Goal: Check status: Check status

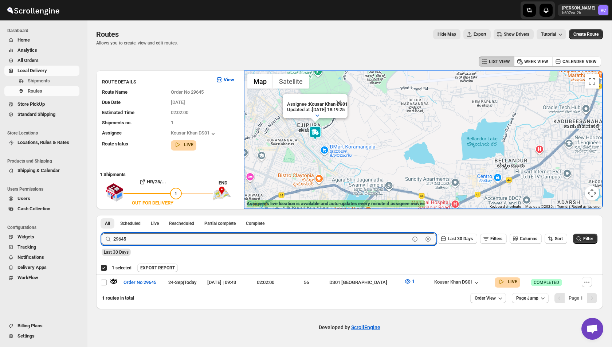
click at [140, 243] on input "29645" at bounding box center [261, 239] width 297 height 12
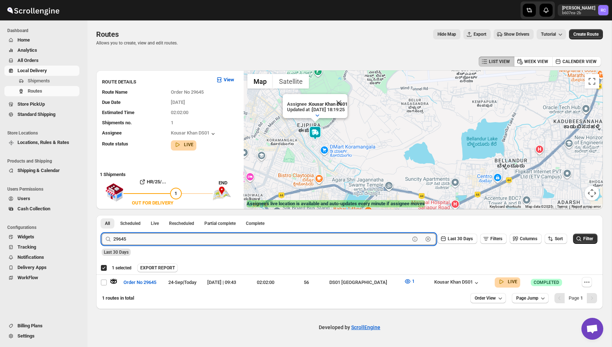
paste input "738"
type input "29738"
click at [102, 215] on button "Submit" at bounding box center [112, 219] width 21 height 8
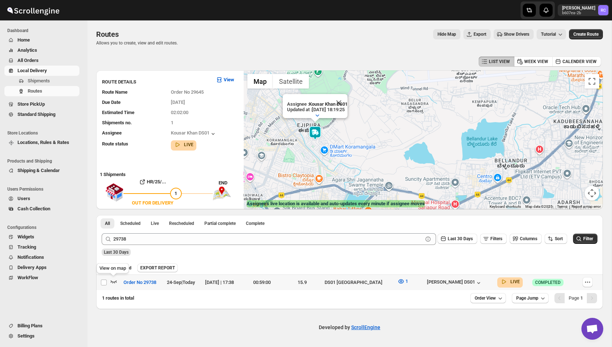
click at [114, 282] on icon "button" at bounding box center [114, 281] width 6 height 3
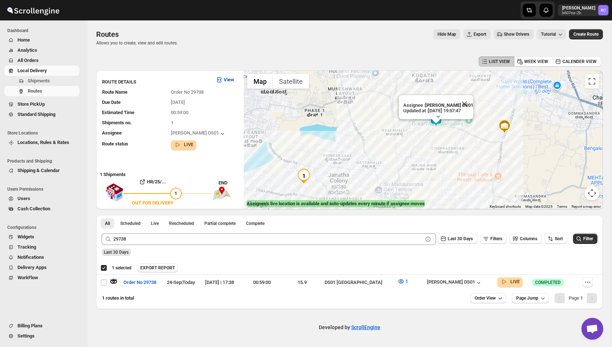
drag, startPoint x: 497, startPoint y: 95, endPoint x: 472, endPoint y: 128, distance: 41.7
click at [472, 128] on div "Assignee : [PERSON_NAME] DS01 Updated at : [DATE] 19:57:47 Duty mode Enabled Ba…" at bounding box center [423, 139] width 359 height 139
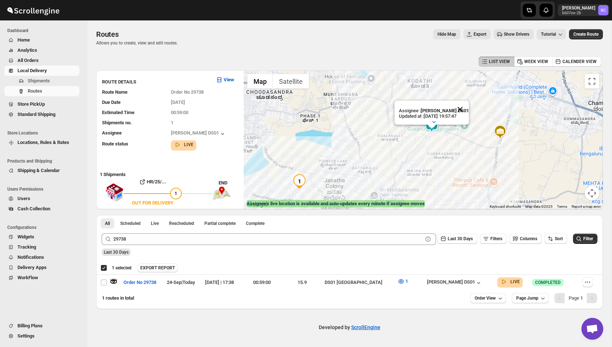
click at [463, 108] on button "Close" at bounding box center [460, 109] width 17 height 17
drag, startPoint x: 424, startPoint y: 156, endPoint x: 426, endPoint y: 125, distance: 30.7
click at [426, 125] on div at bounding box center [423, 139] width 359 height 139
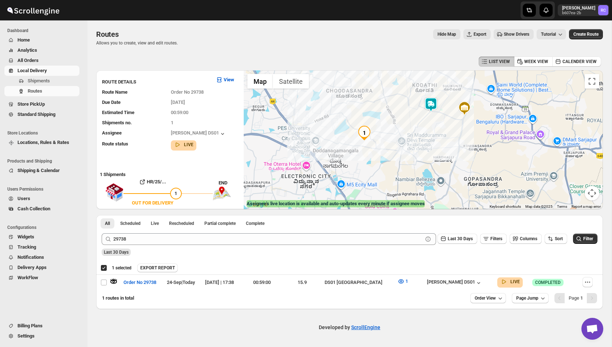
click at [435, 105] on img at bounding box center [431, 104] width 15 height 15
click at [434, 105] on img at bounding box center [431, 104] width 15 height 15
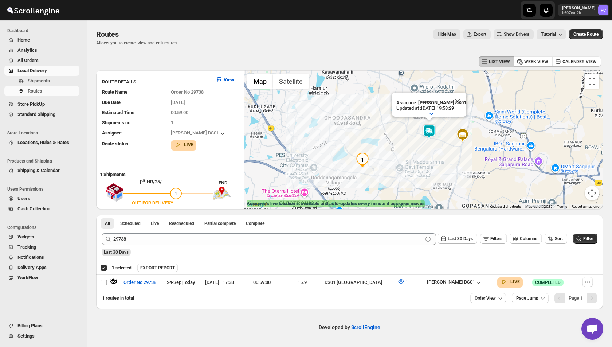
drag, startPoint x: 405, startPoint y: 140, endPoint x: 358, endPoint y: 124, distance: 49.7
click at [358, 124] on div "Assignee : [PERSON_NAME] DS01 Updated at : [DATE] 19:58:29 Duty mode Enabled Ba…" at bounding box center [423, 139] width 359 height 139
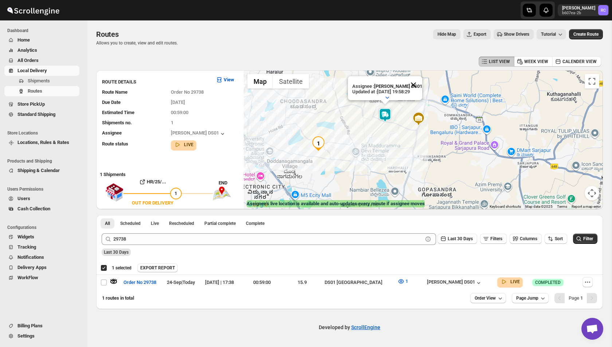
click at [415, 85] on button "Close" at bounding box center [413, 84] width 17 height 17
